Goal: Information Seeking & Learning: Learn about a topic

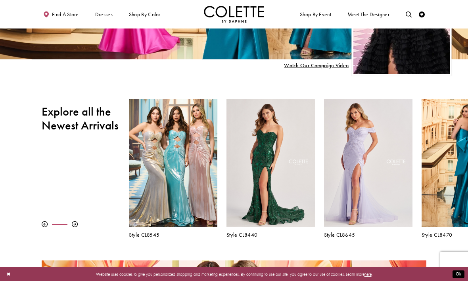
scroll to position [163, 0]
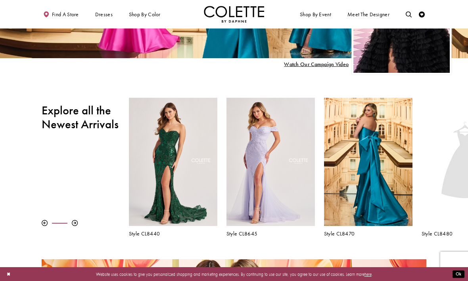
click at [345, 236] on h5 "Style CL8470" at bounding box center [368, 234] width 88 height 6
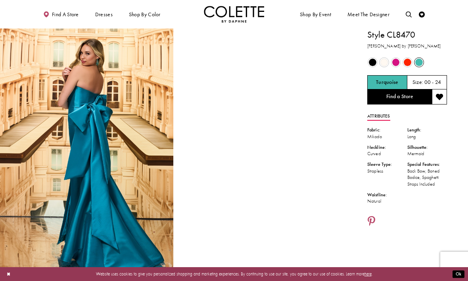
click at [373, 63] on span "Product color controls state depends on size chosen" at bounding box center [373, 63] width 8 height 8
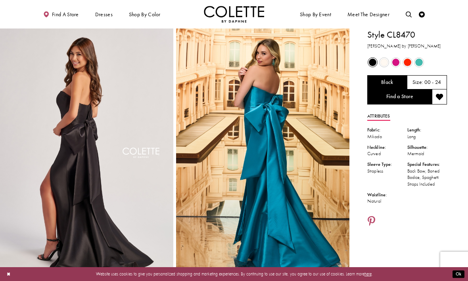
click at [395, 62] on span "Product color controls state depends on size chosen" at bounding box center [396, 63] width 8 height 8
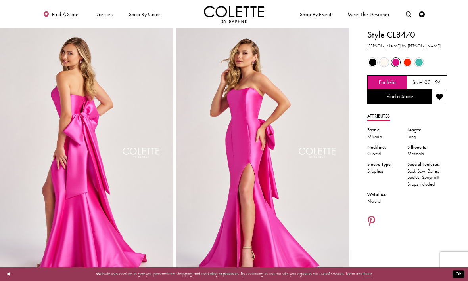
click at [404, 63] on span "Product color controls state depends on size chosen" at bounding box center [407, 63] width 8 height 8
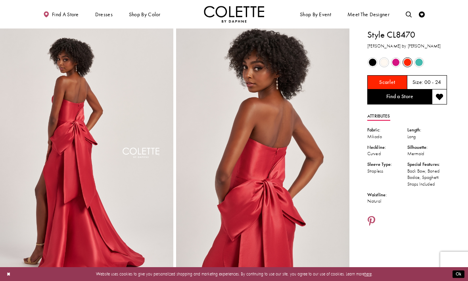
click at [419, 62] on span "Product color controls state depends on size chosen" at bounding box center [419, 63] width 8 height 8
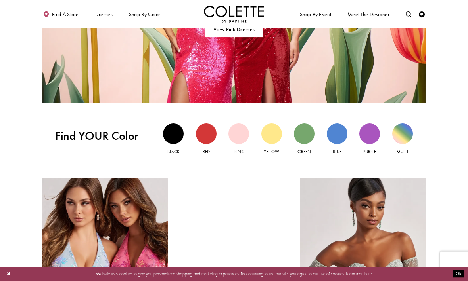
scroll to position [510, 0]
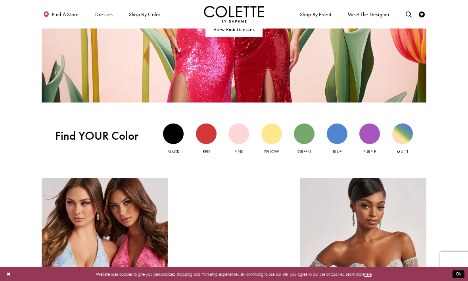
click at [307, 134] on div "Green view" at bounding box center [304, 134] width 21 height 21
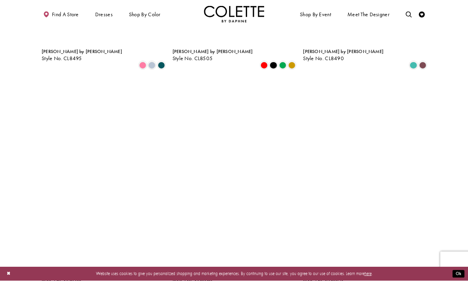
scroll to position [639, 0]
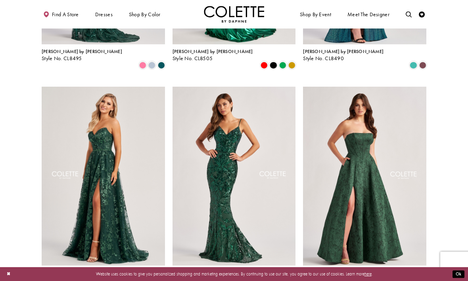
click at [333, 277] on span "Style No. CL8675" at bounding box center [323, 280] width 40 height 7
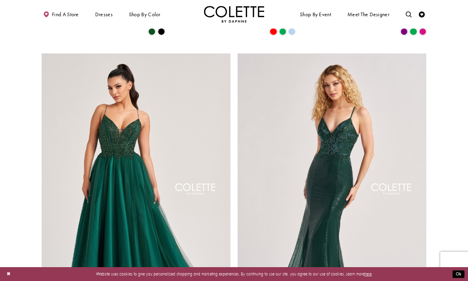
scroll to position [895, 0]
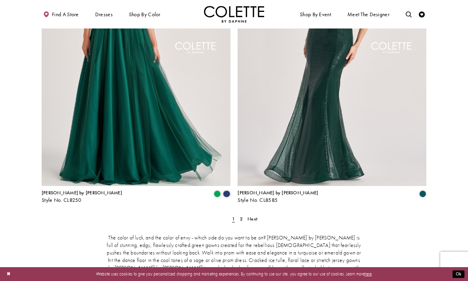
click at [241, 216] on span "2" at bounding box center [241, 219] width 3 height 6
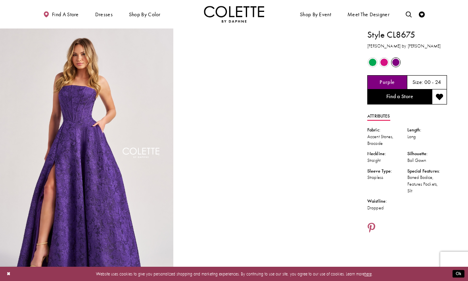
click at [372, 63] on span "Product color controls state depends on size chosen" at bounding box center [373, 63] width 8 height 8
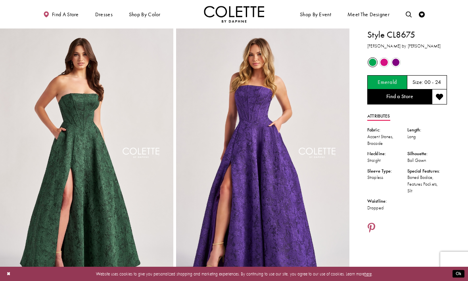
click at [99, 208] on img "Full size Style CL8675 Colette by Daphne #3 Emerald frontface vertical picture" at bounding box center [86, 159] width 173 height 260
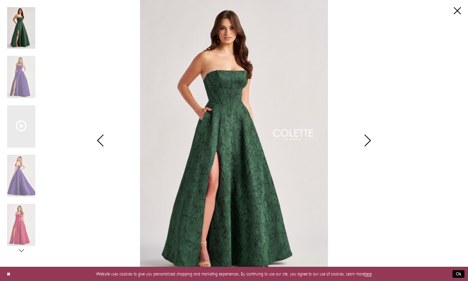
click at [370, 141] on icon "Style CL8675 Colette by Daphne Views dialog" at bounding box center [368, 141] width 20 height 12
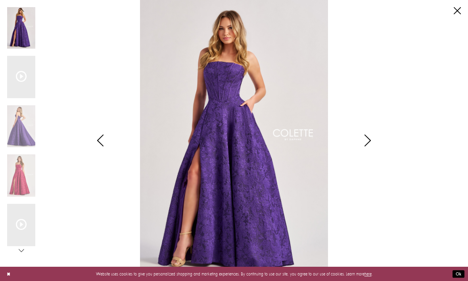
click at [370, 143] on icon "Style CL8675 Colette by Daphne Views dialog" at bounding box center [368, 141] width 20 height 12
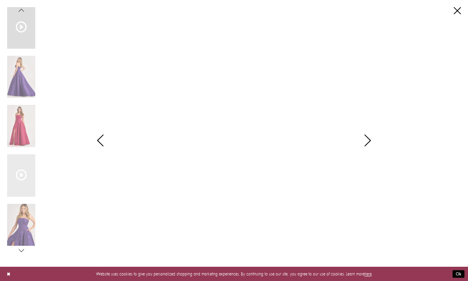
click at [371, 145] on icon "Style CL8675 Colette by Daphne Views dialog" at bounding box center [368, 141] width 20 height 12
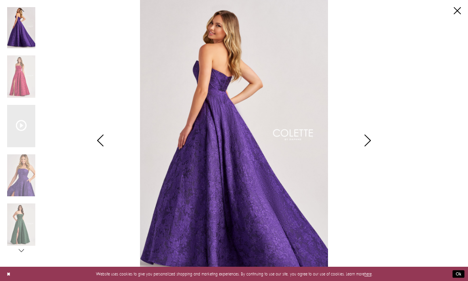
click at [370, 143] on icon "Style CL8675 Colette by Daphne Views dialog" at bounding box center [368, 141] width 20 height 12
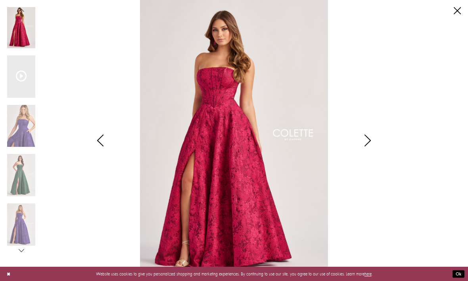
click at [371, 145] on icon "Style CL8675 Colette by Daphne Views dialog" at bounding box center [368, 141] width 20 height 12
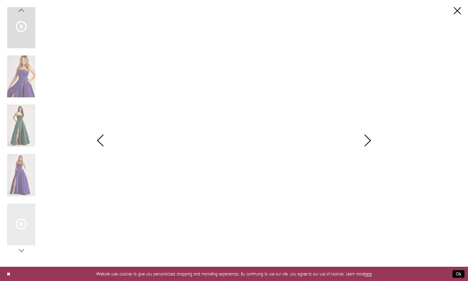
click at [373, 146] on icon "Style CL8675 Colette by Daphne Views dialog" at bounding box center [368, 141] width 20 height 12
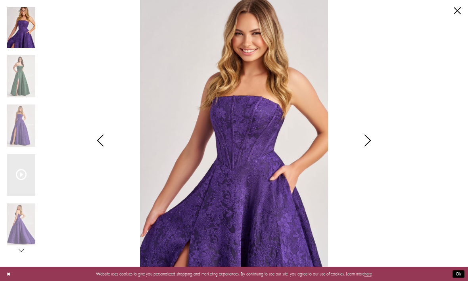
click at [367, 142] on icon "Style CL8675 Colette by Daphne Views dialog" at bounding box center [368, 141] width 20 height 12
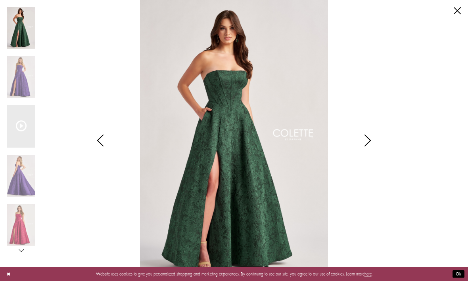
click at [366, 143] on icon "Style CL8675 Colette by Daphne Views dialog" at bounding box center [368, 141] width 20 height 12
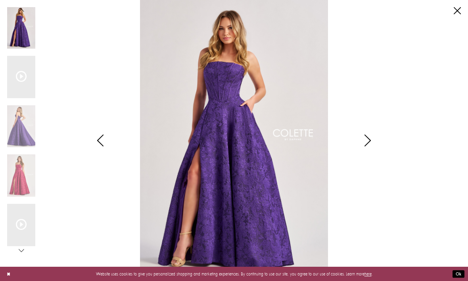
click at [369, 140] on icon "Style CL8675 Colette by Daphne Views dialog" at bounding box center [368, 141] width 20 height 12
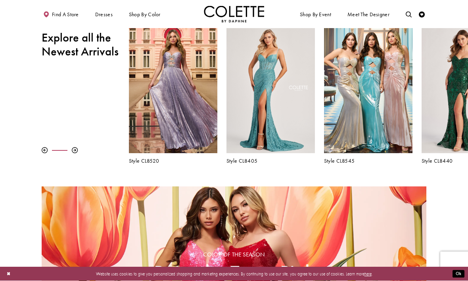
scroll to position [215, 0]
